Goal: Information Seeking & Learning: Learn about a topic

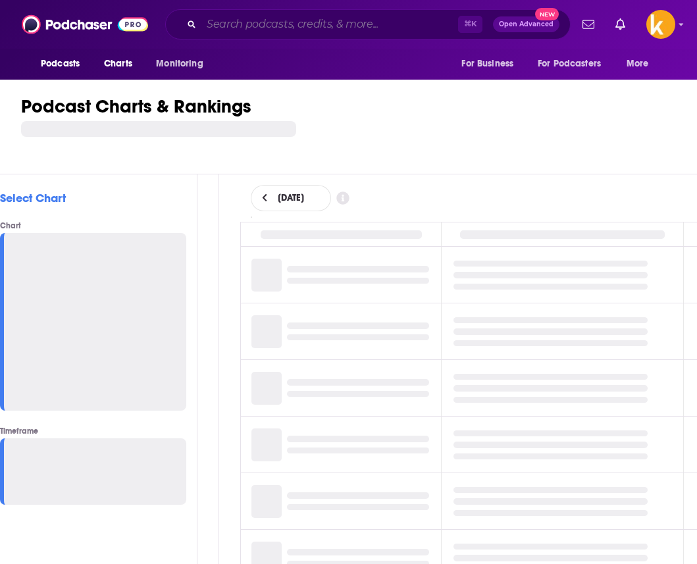
click at [377, 28] on input "Search podcasts, credits, & more..." at bounding box center [329, 24] width 257 height 21
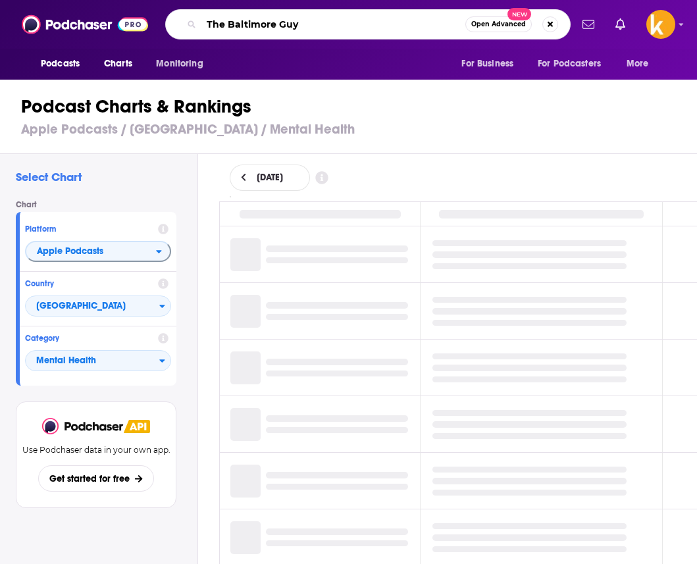
type input "The Baltimore Guys"
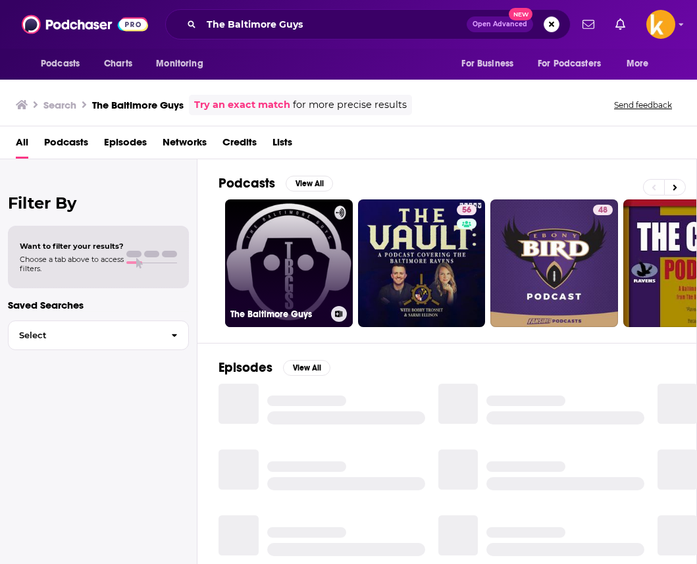
click at [297, 245] on link "The Baltimore Guys" at bounding box center [289, 263] width 128 height 128
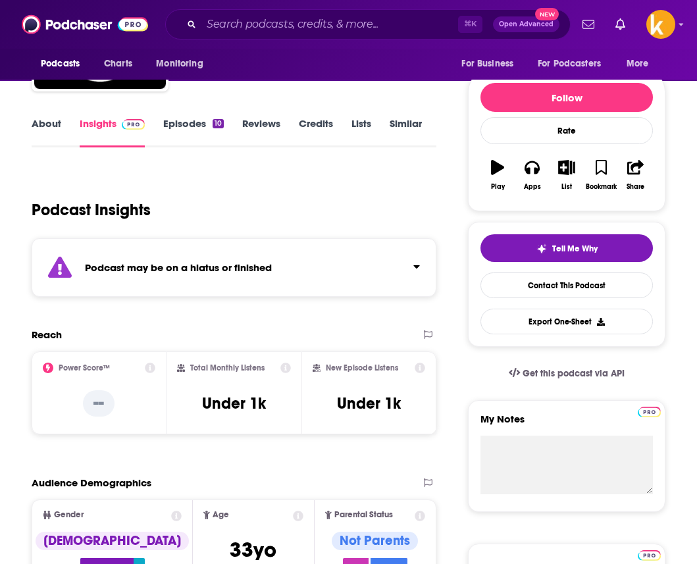
scroll to position [135, 0]
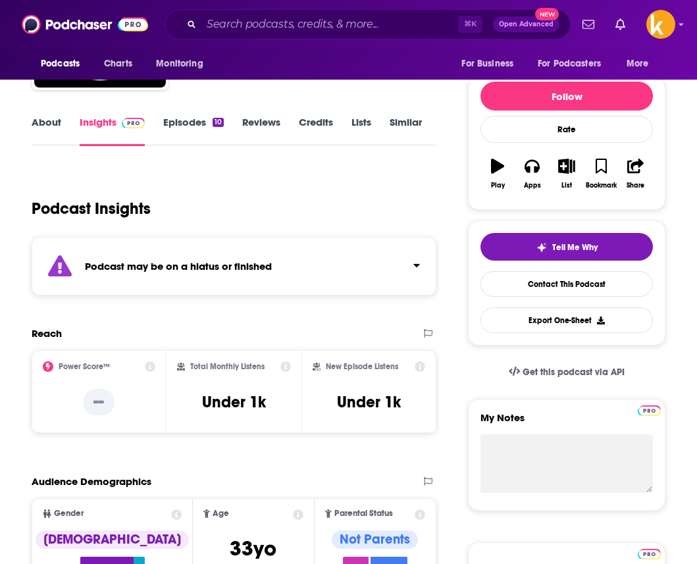
click at [309, 252] on div "Podcast may be on a hiatus or finished" at bounding box center [234, 266] width 405 height 59
